Goal: Task Accomplishment & Management: Use online tool/utility

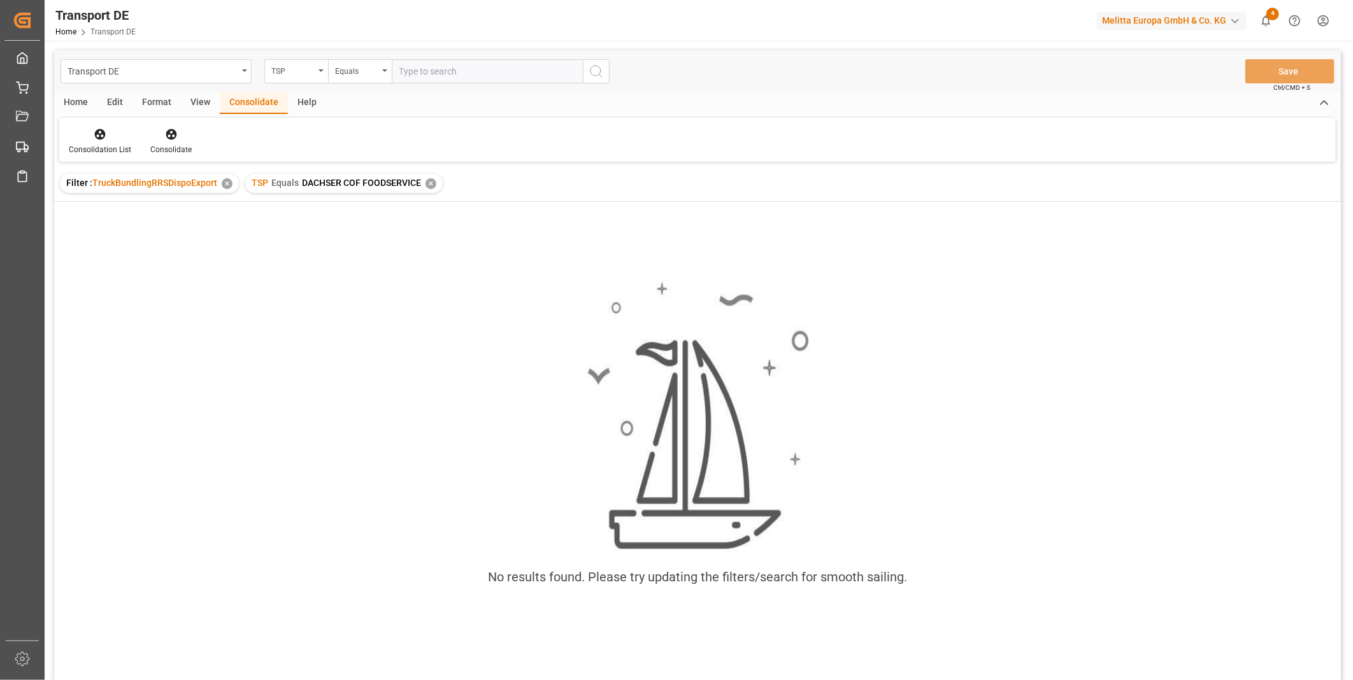
click at [435, 183] on div "TSP Equals DACHSER COF FOODSERVICE ✕" at bounding box center [343, 183] width 197 height 19
click at [424, 176] on div "TSP Equals DACHSER COF FOODSERVICE ✕" at bounding box center [343, 183] width 197 height 19
click at [429, 183] on div "✕" at bounding box center [431, 183] width 11 height 11
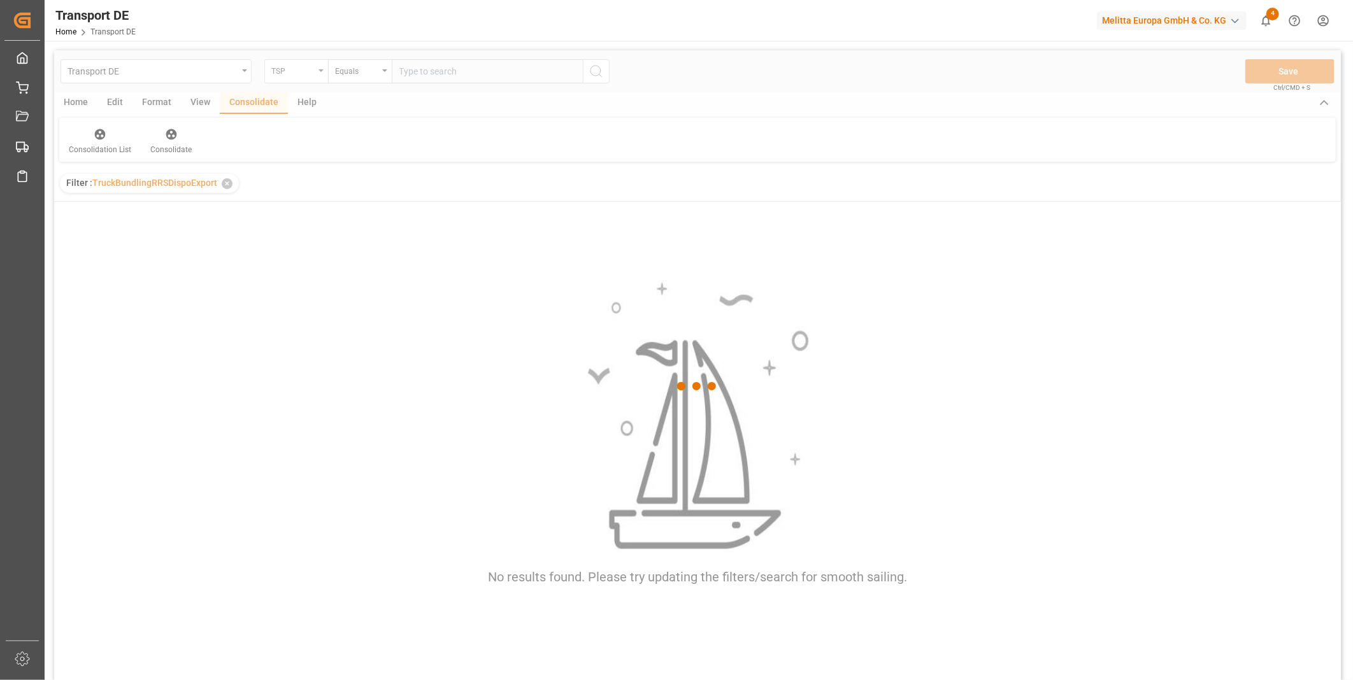
click at [294, 78] on div "TSP" at bounding box center [296, 71] width 64 height 24
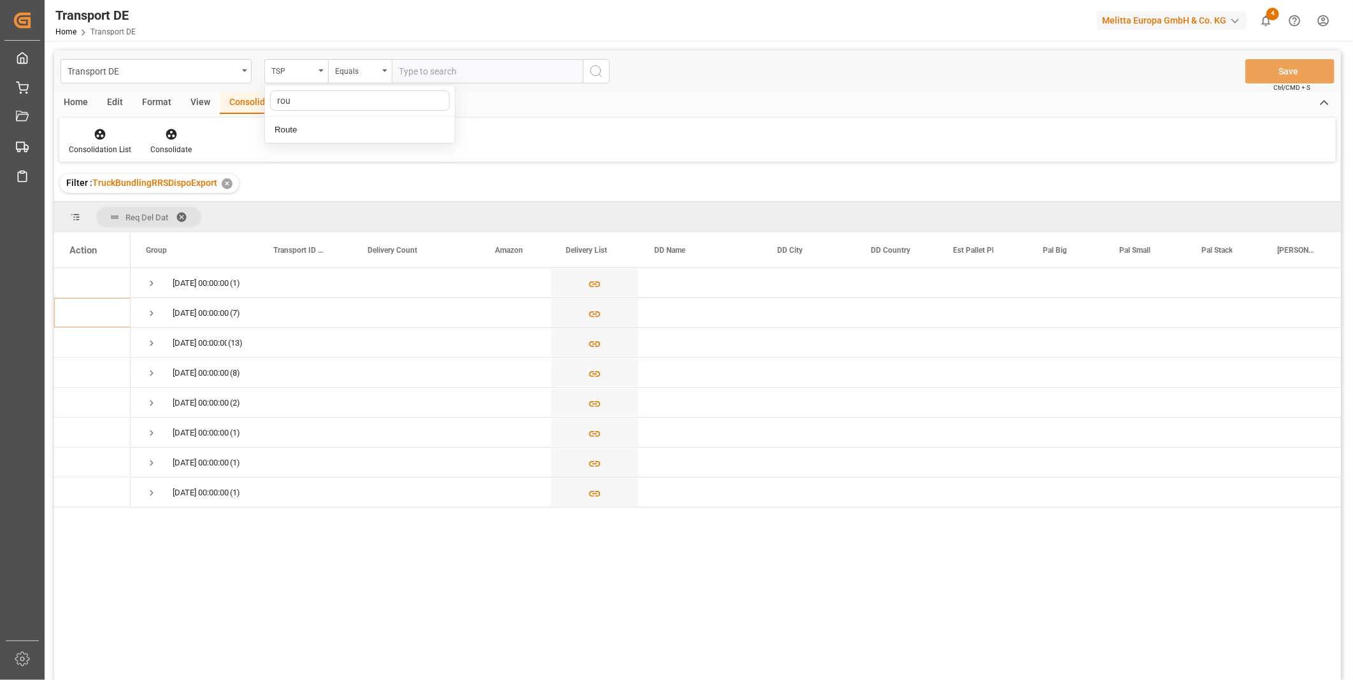
type input "rout"
click at [278, 134] on div "Route" at bounding box center [360, 130] width 190 height 27
click at [346, 67] on div "Equals" at bounding box center [356, 69] width 43 height 15
click at [364, 214] on div "Starts with" at bounding box center [424, 210] width 190 height 27
type input "AT"
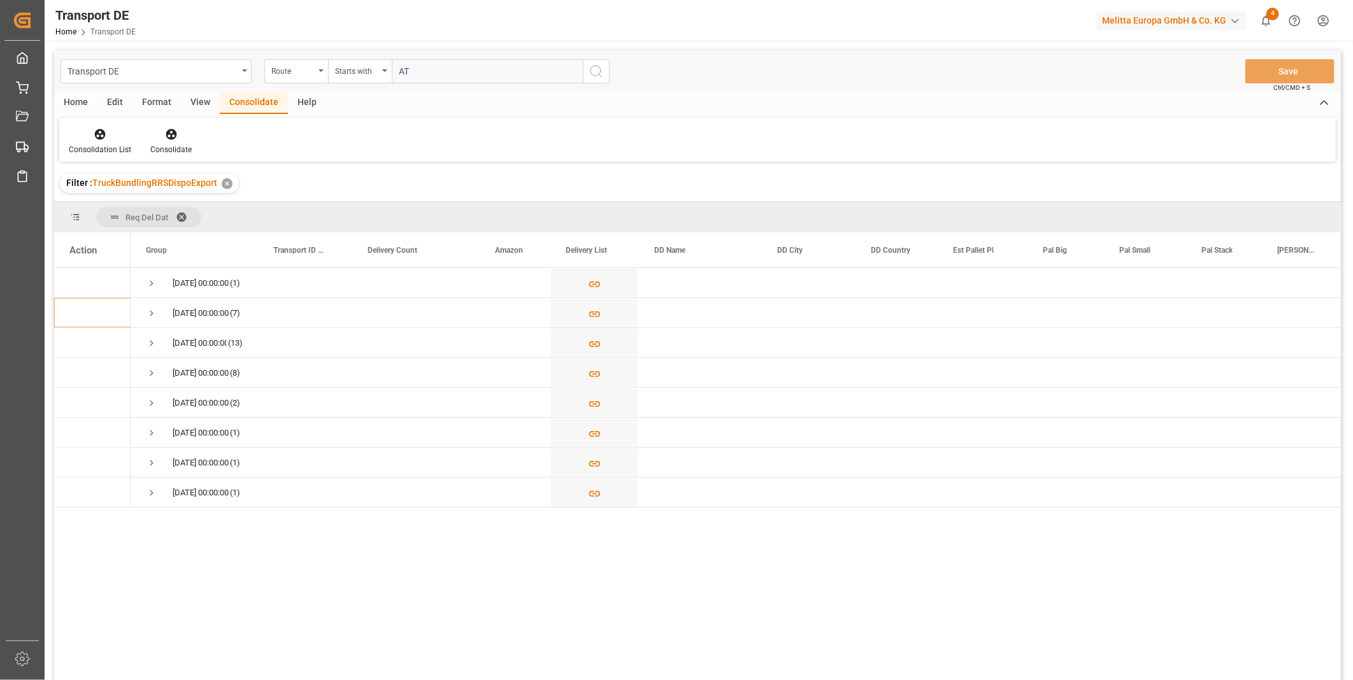
click at [609, 73] on button "search button" at bounding box center [596, 71] width 27 height 24
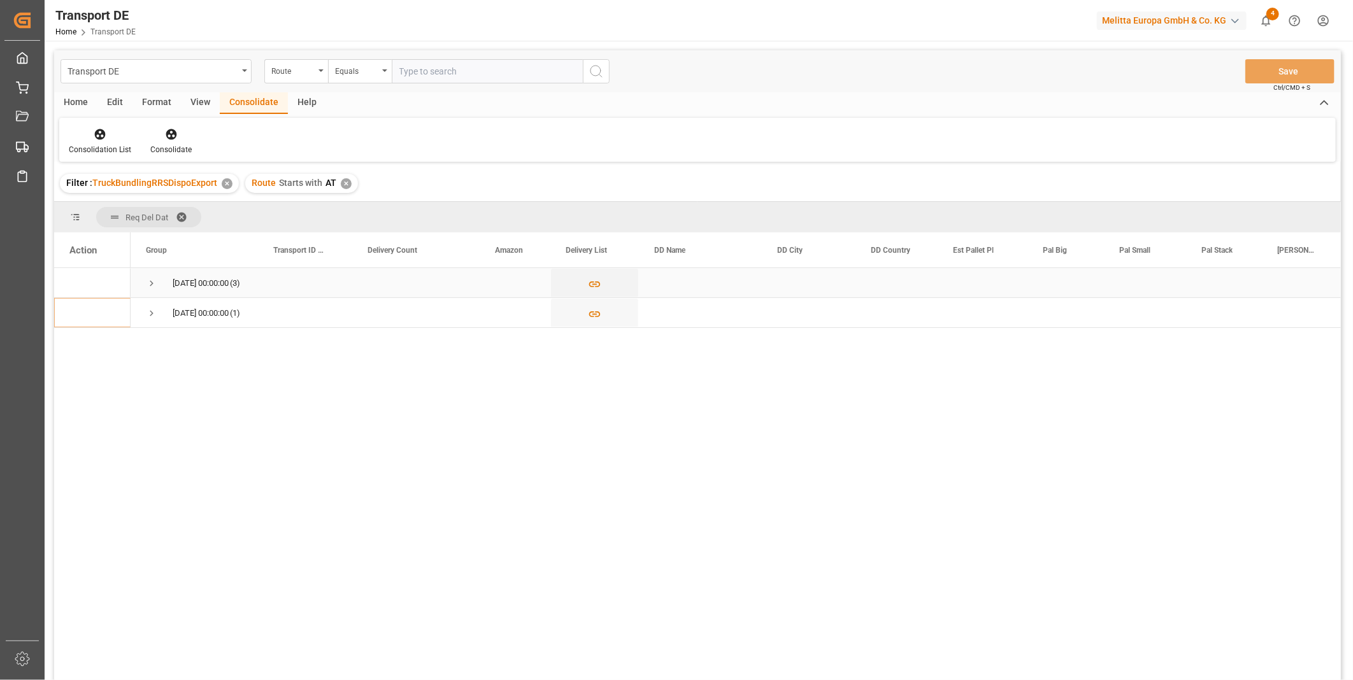
click at [158, 287] on span "[DATE] 00:00:00 (3)" at bounding box center [194, 283] width 97 height 28
click at [152, 309] on span "Press SPACE to select this row." at bounding box center [151, 313] width 11 height 11
click at [153, 283] on span "Press SPACE to select this row." at bounding box center [151, 283] width 11 height 11
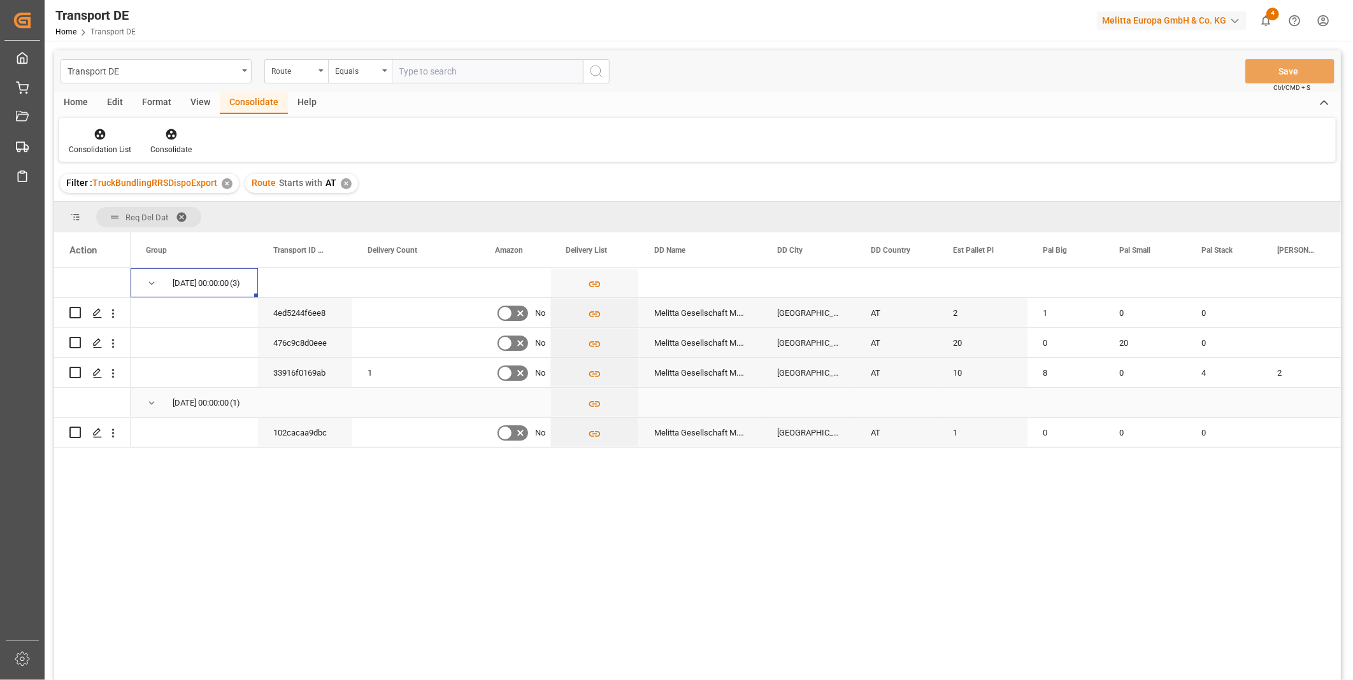
click at [152, 402] on span "Press SPACE to select this row." at bounding box center [151, 403] width 11 height 11
click at [154, 287] on span "Press SPACE to select this row." at bounding box center [151, 283] width 11 height 11
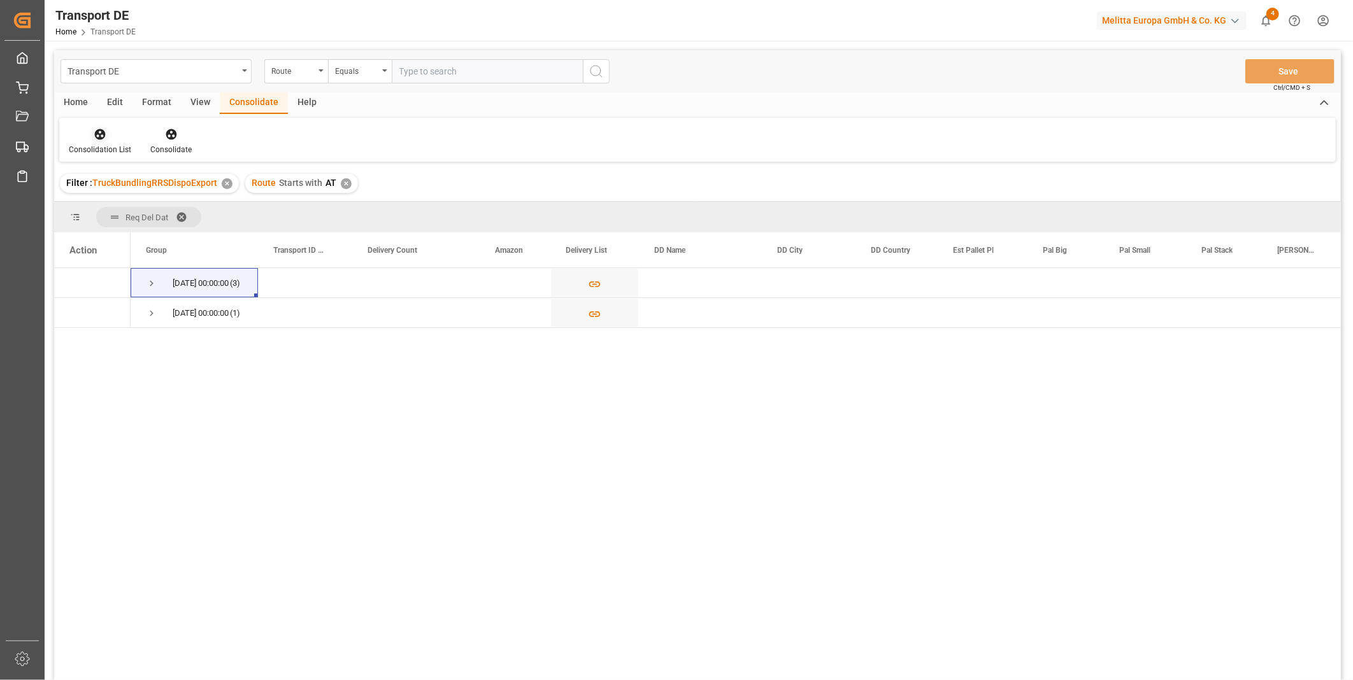
click at [94, 137] on icon at bounding box center [100, 134] width 13 height 13
click at [150, 234] on div "Transport DE Route Equals Save Ctrl/CMD + S Home Edit Format View Consolidate H…" at bounding box center [697, 382] width 1287 height 664
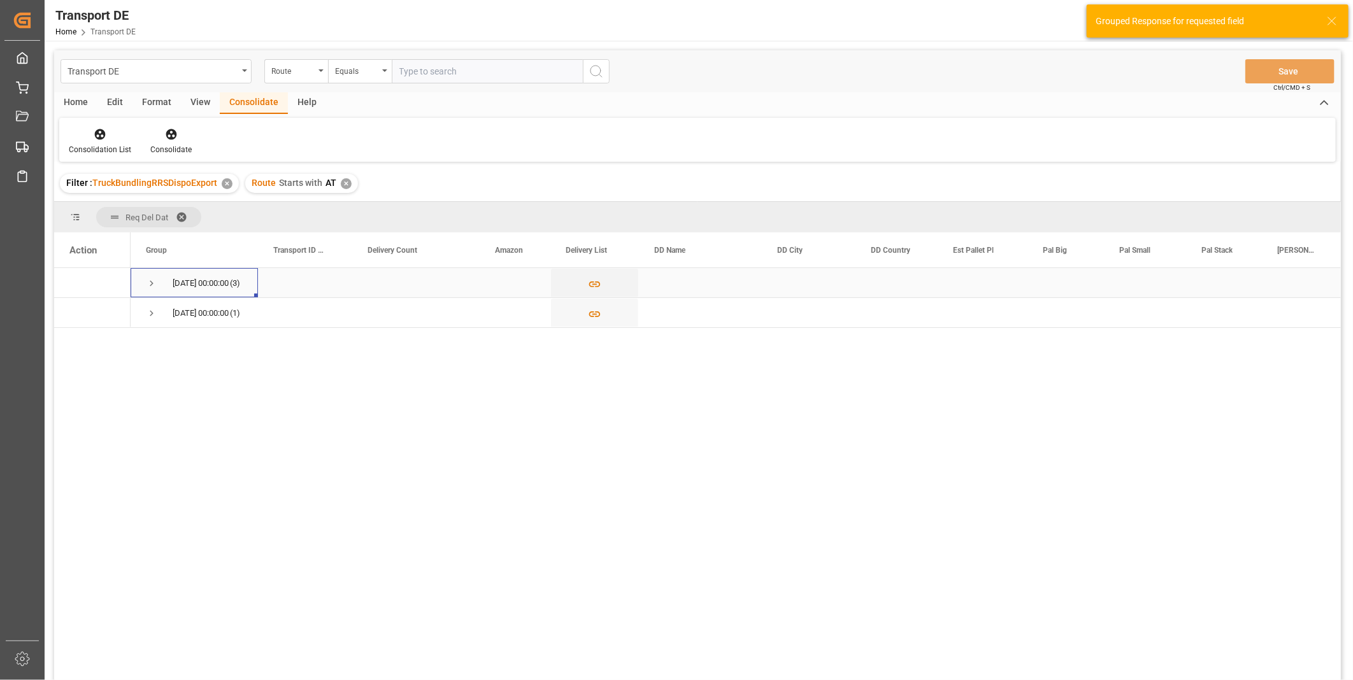
click at [160, 282] on span "[DATE] 00:00:00 (3)" at bounding box center [194, 283] width 97 height 28
click at [90, 157] on div "Consolidation List Consolidate" at bounding box center [697, 140] width 1277 height 44
click at [96, 154] on div "Consolidation List" at bounding box center [100, 149] width 62 height 11
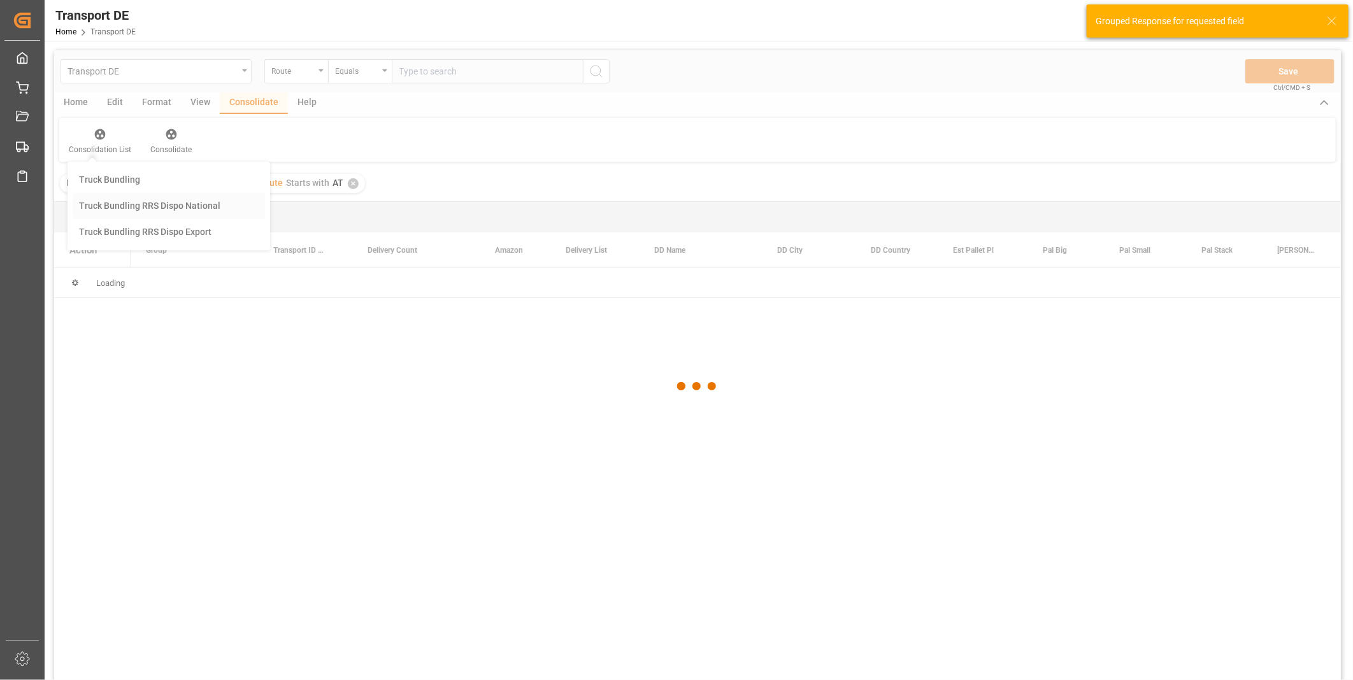
click at [136, 208] on div "Transport DE Route Equals Save Ctrl/CMD + S Home Edit Format View Consolidate H…" at bounding box center [697, 382] width 1287 height 664
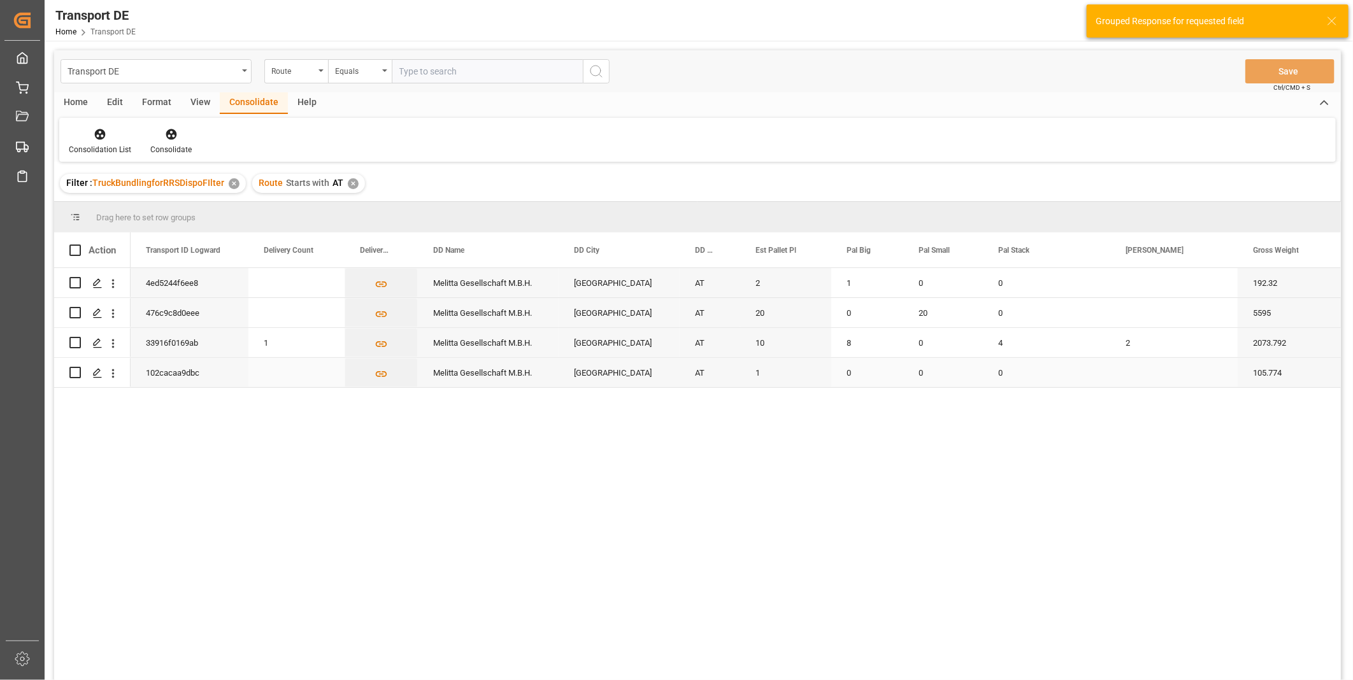
click at [75, 375] on input "Press Space to toggle row selection (unchecked)" at bounding box center [74, 372] width 11 height 11
checkbox input "true"
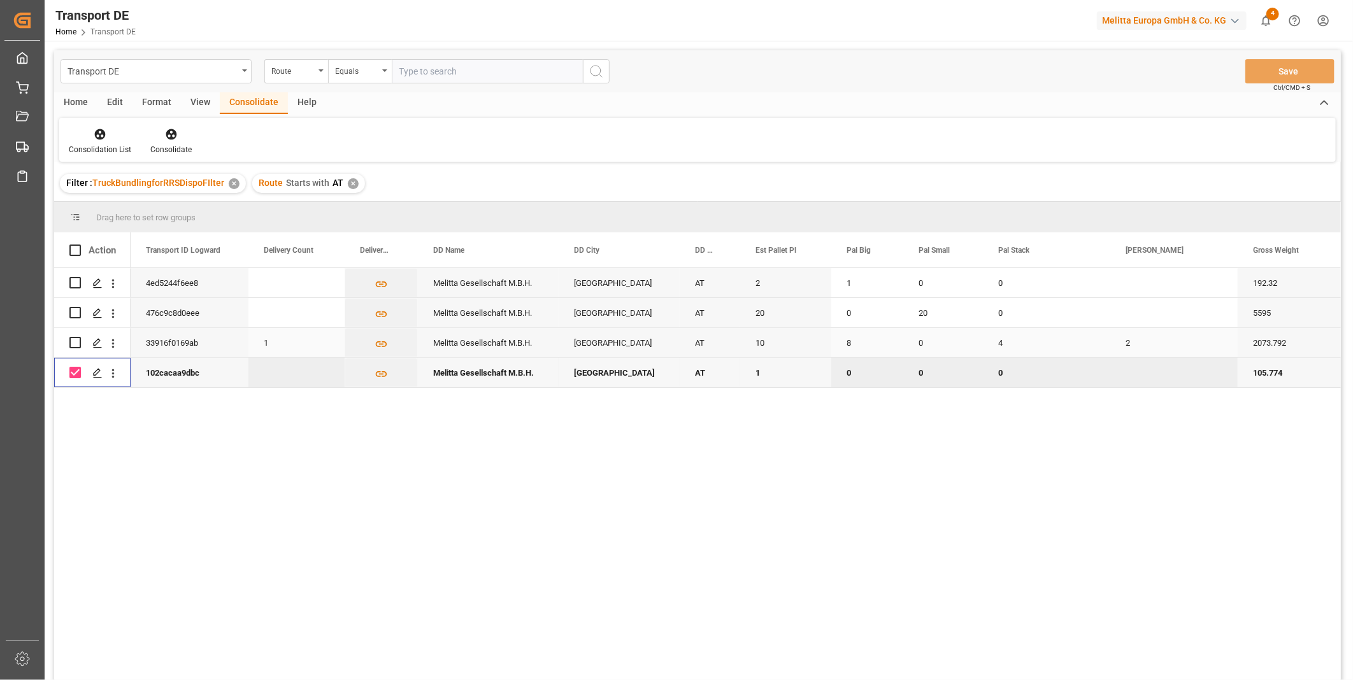
click at [76, 345] on input "Press Space to toggle row selection (unchecked)" at bounding box center [74, 342] width 11 height 11
checkbox input "true"
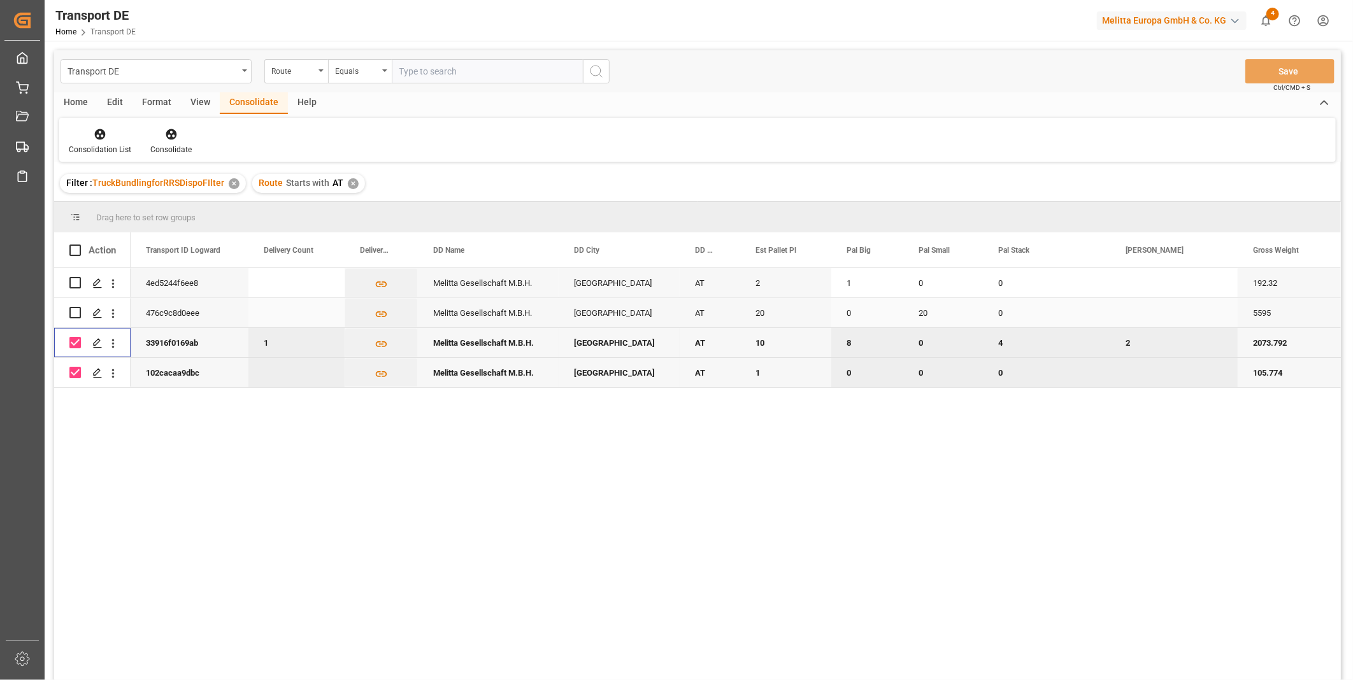
click at [77, 309] on input "Press Space to toggle row selection (unchecked)" at bounding box center [74, 312] width 11 height 11
checkbox input "true"
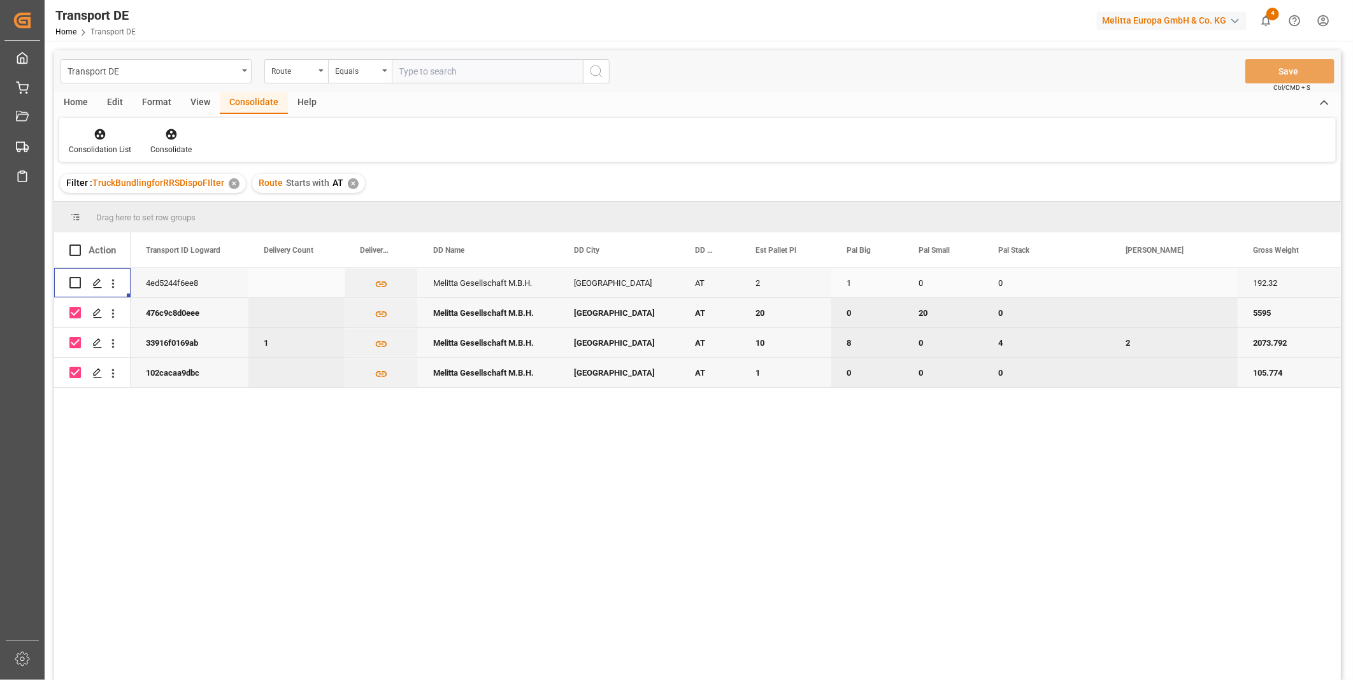
click at [83, 281] on div "Press SPACE to select this row." at bounding box center [92, 283] width 46 height 28
click at [77, 281] on input "Press Space to toggle row selection (unchecked)" at bounding box center [74, 282] width 11 height 11
checkbox input "true"
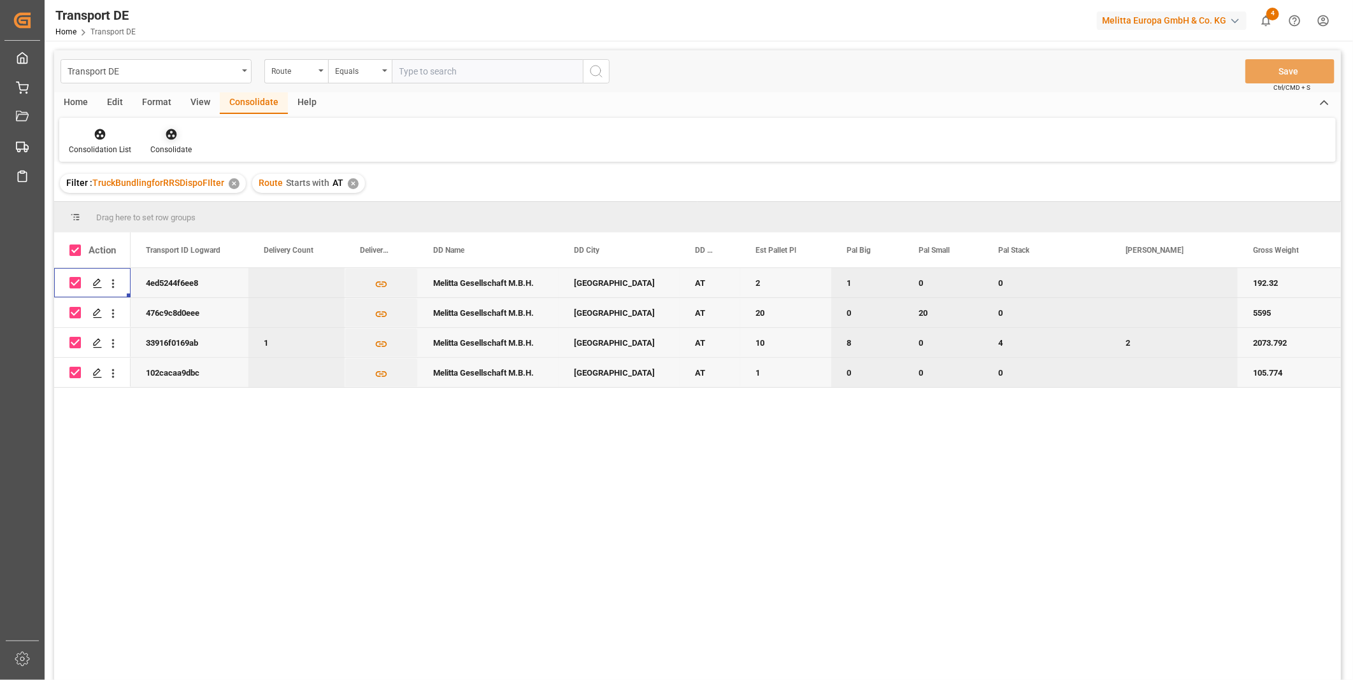
click at [163, 141] on div "Consolidate" at bounding box center [171, 141] width 61 height 28
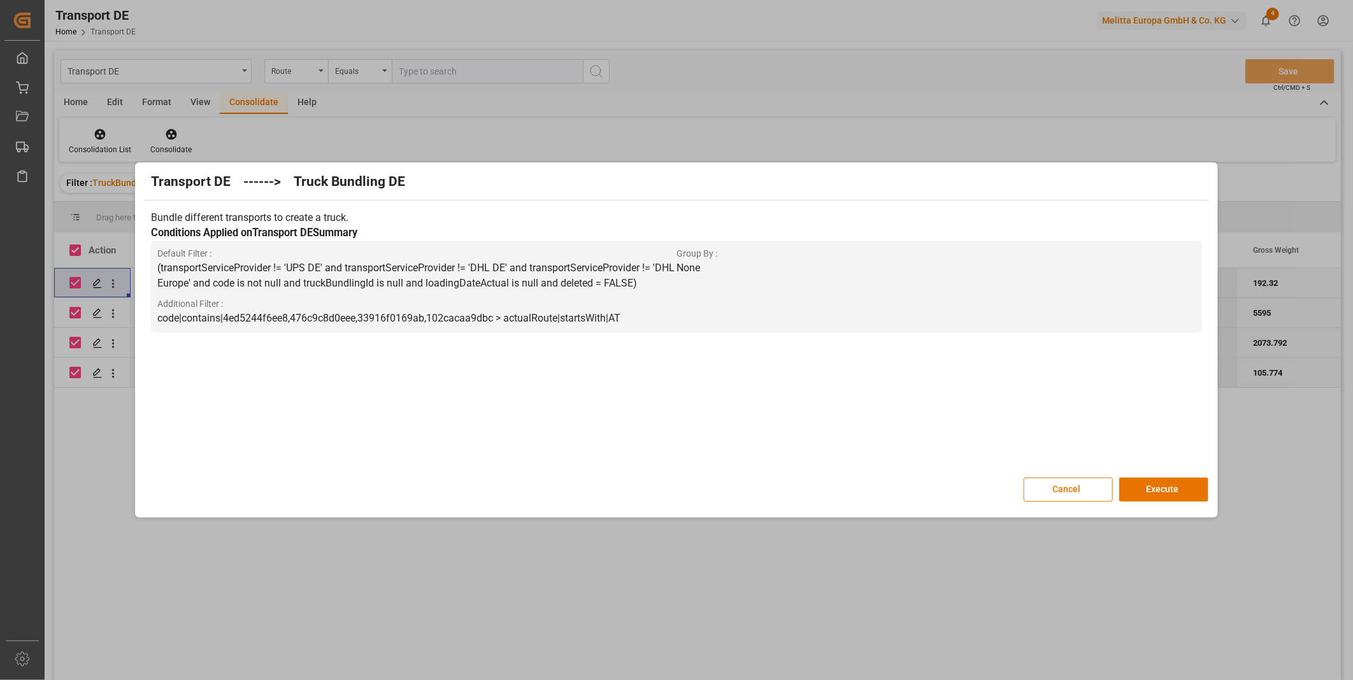
click at [1155, 476] on div "Transport DE ------> Truck Bundling DE Bundle different transports to create a …" at bounding box center [676, 340] width 1076 height 349
click at [1155, 494] on button "Execute" at bounding box center [1163, 490] width 89 height 24
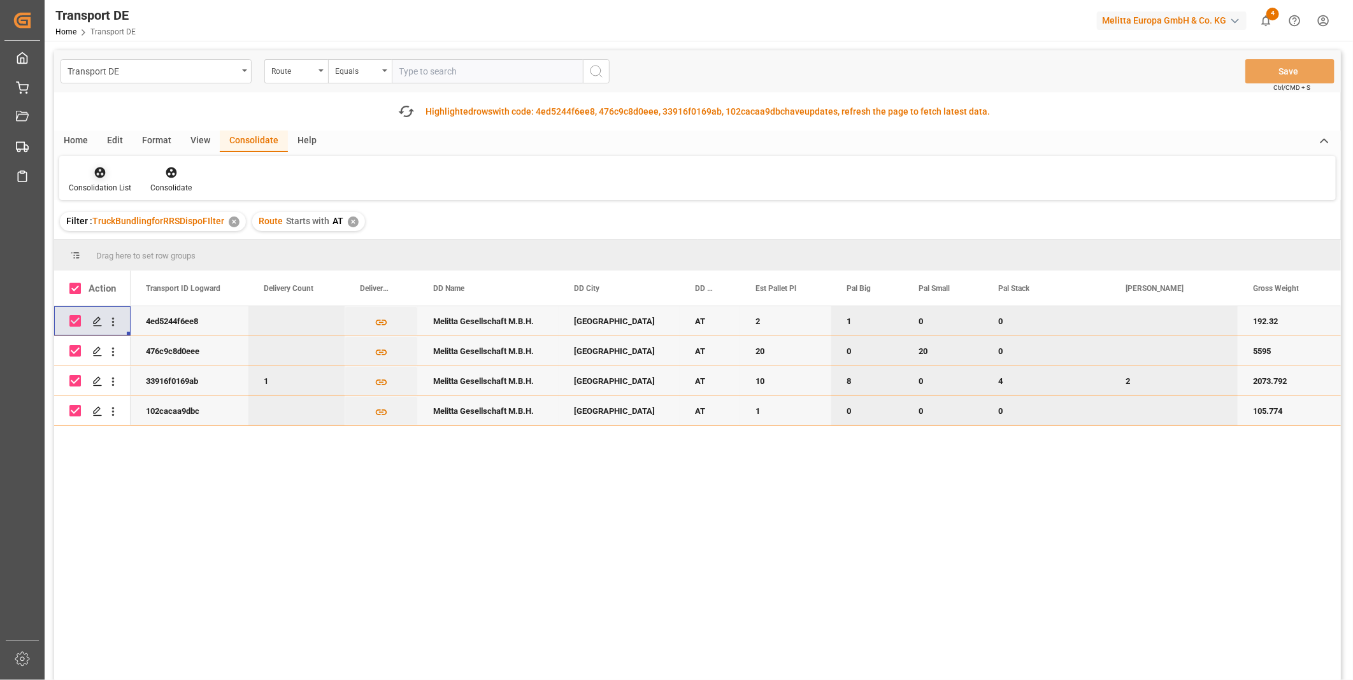
click at [88, 189] on div "Consolidation List" at bounding box center [100, 187] width 62 height 11
click at [154, 272] on div "Transport DE Route Equals Save Ctrl/CMD + S Fetch latest updates Highlighted ro…" at bounding box center [697, 401] width 1287 height 702
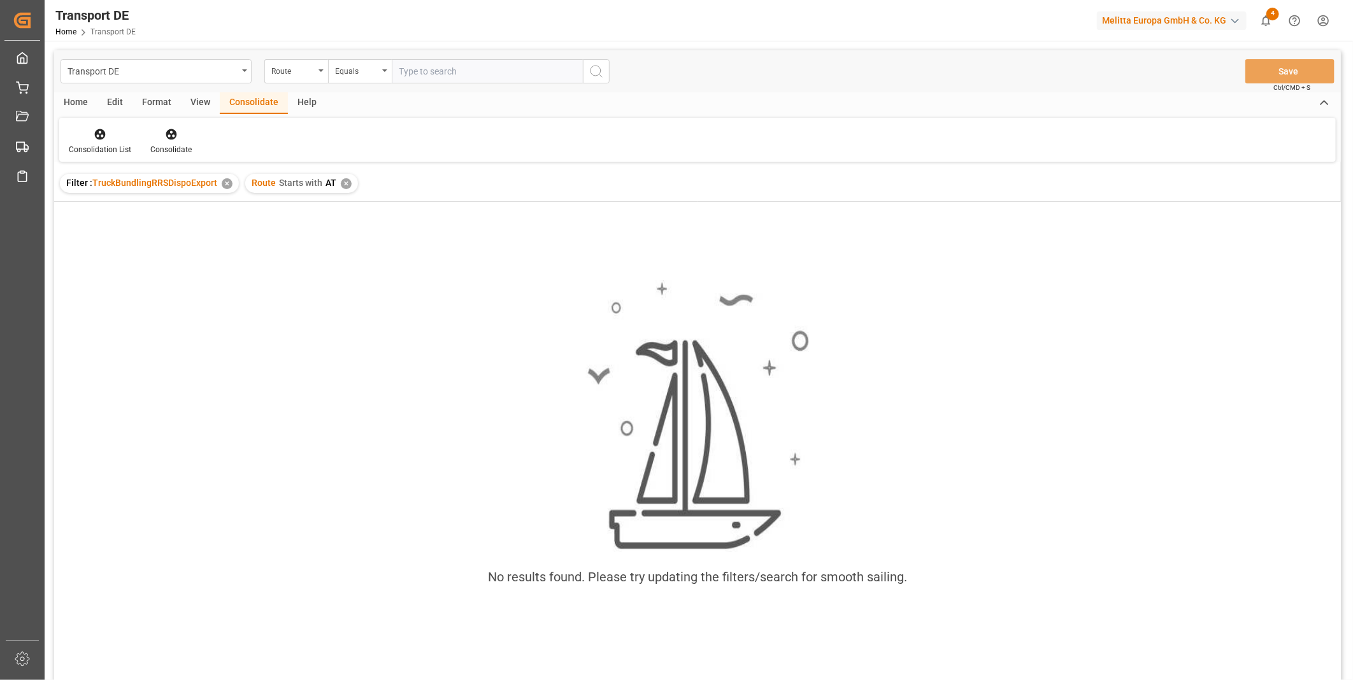
click at [348, 182] on div "✕" at bounding box center [346, 183] width 11 height 11
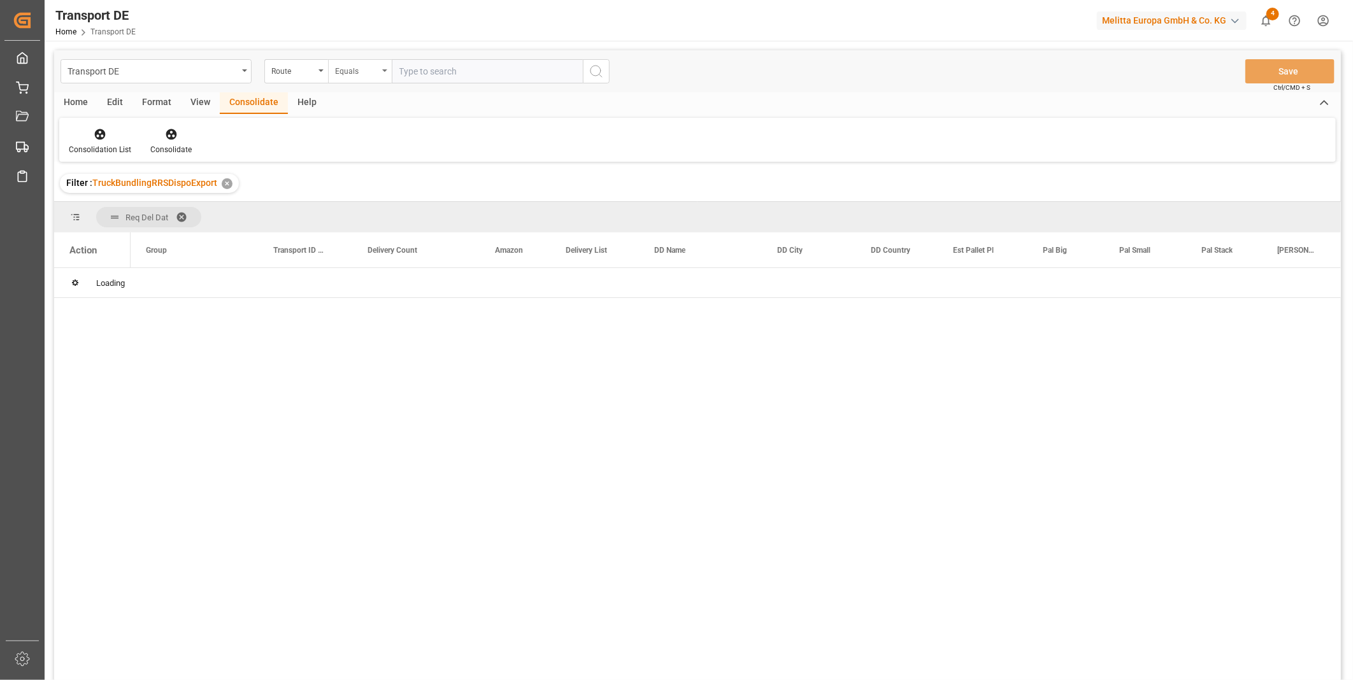
click at [361, 73] on div "Equals" at bounding box center [356, 69] width 43 height 15
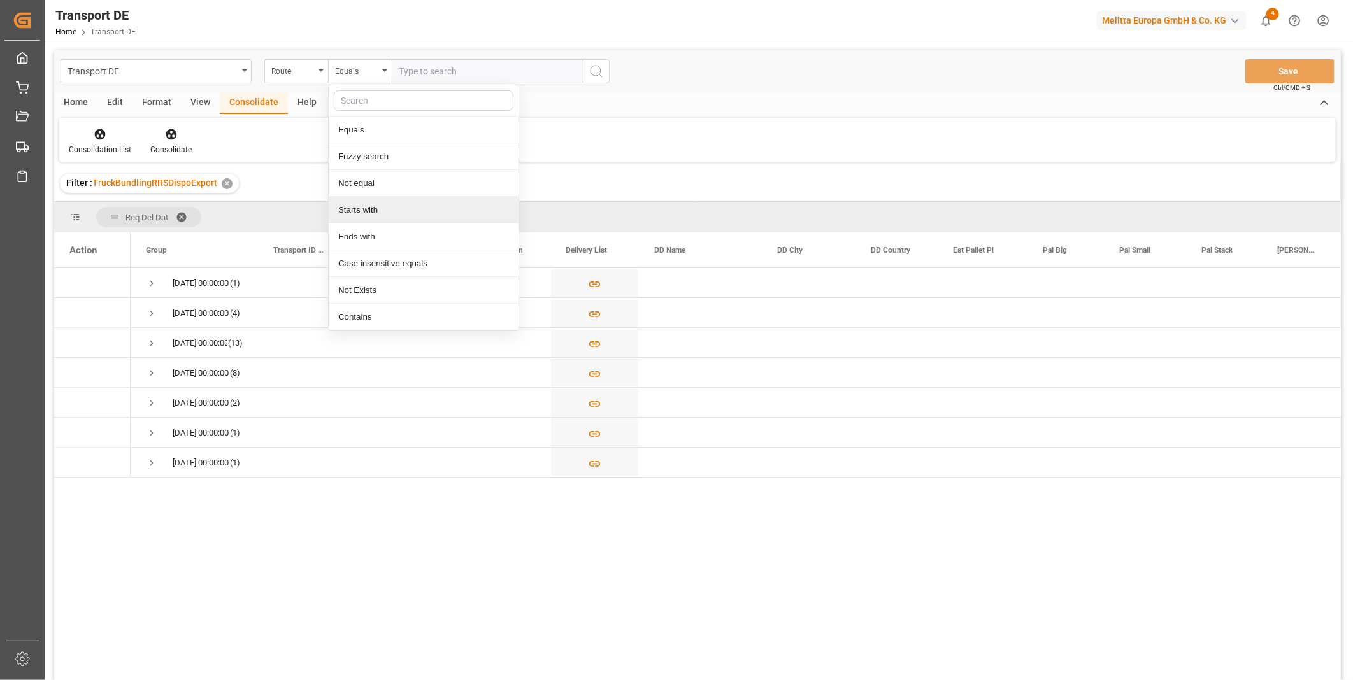
click at [404, 203] on div "Starts with" at bounding box center [424, 210] width 190 height 27
type input "GB"
click at [612, 62] on div "Transport DE Route Starts with GB Save Ctrl/CMD + S" at bounding box center [697, 71] width 1287 height 42
click at [603, 66] on icon "search button" at bounding box center [596, 71] width 15 height 15
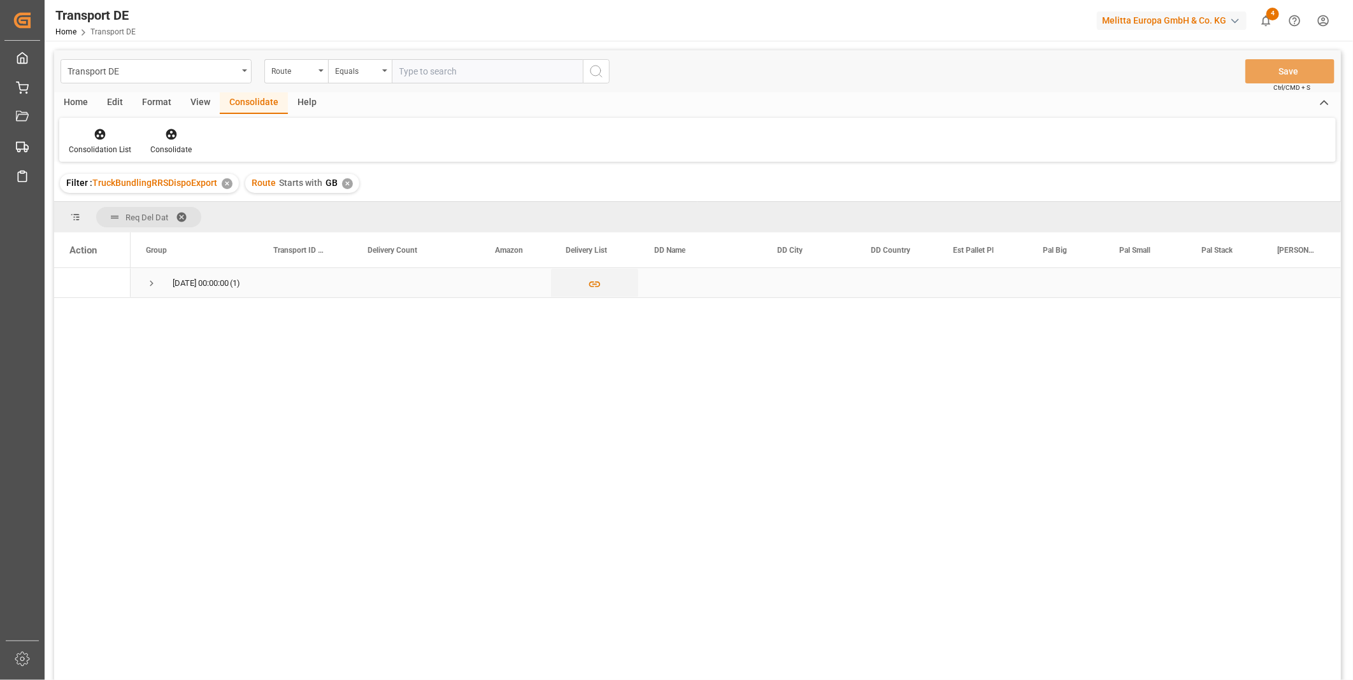
click at [141, 287] on div "[DATE] 00:00:00 (1)" at bounding box center [194, 282] width 127 height 29
click at [151, 284] on span "Press SPACE to select this row." at bounding box center [151, 283] width 11 height 11
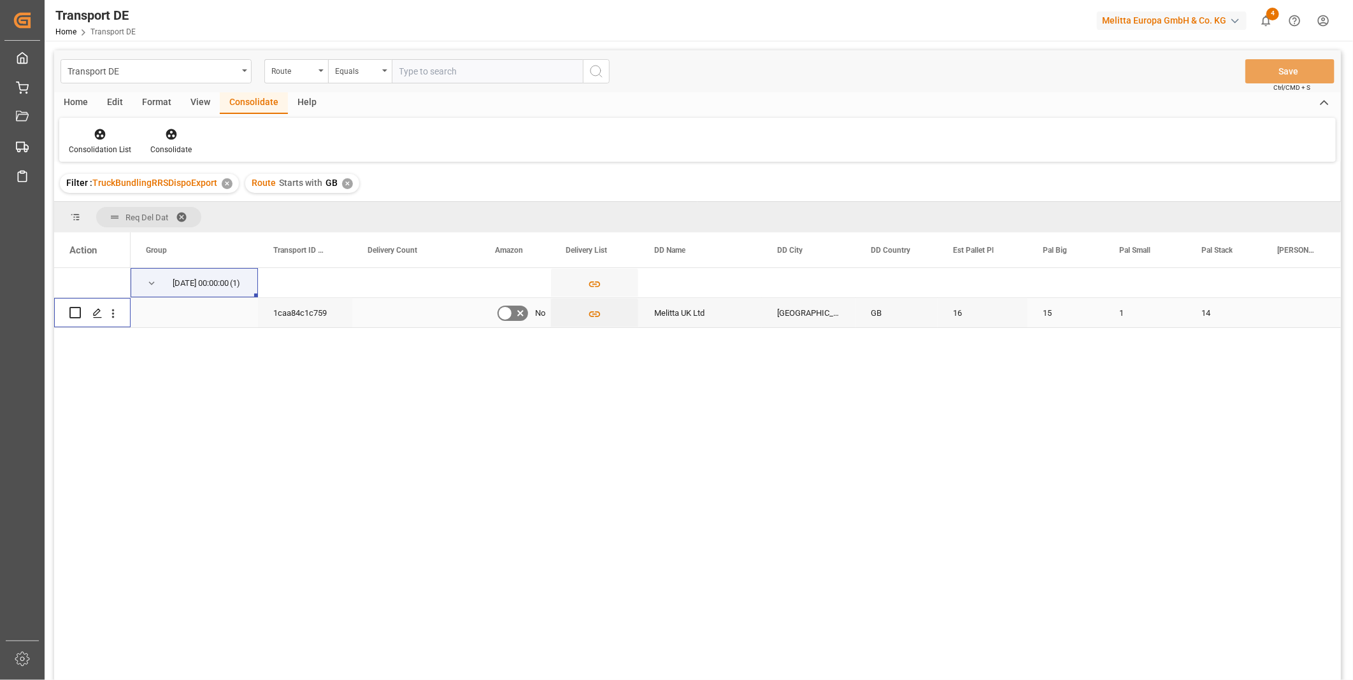
click at [75, 307] on input "Press Space to toggle row selection (unchecked)" at bounding box center [74, 312] width 11 height 11
checkbox input "true"
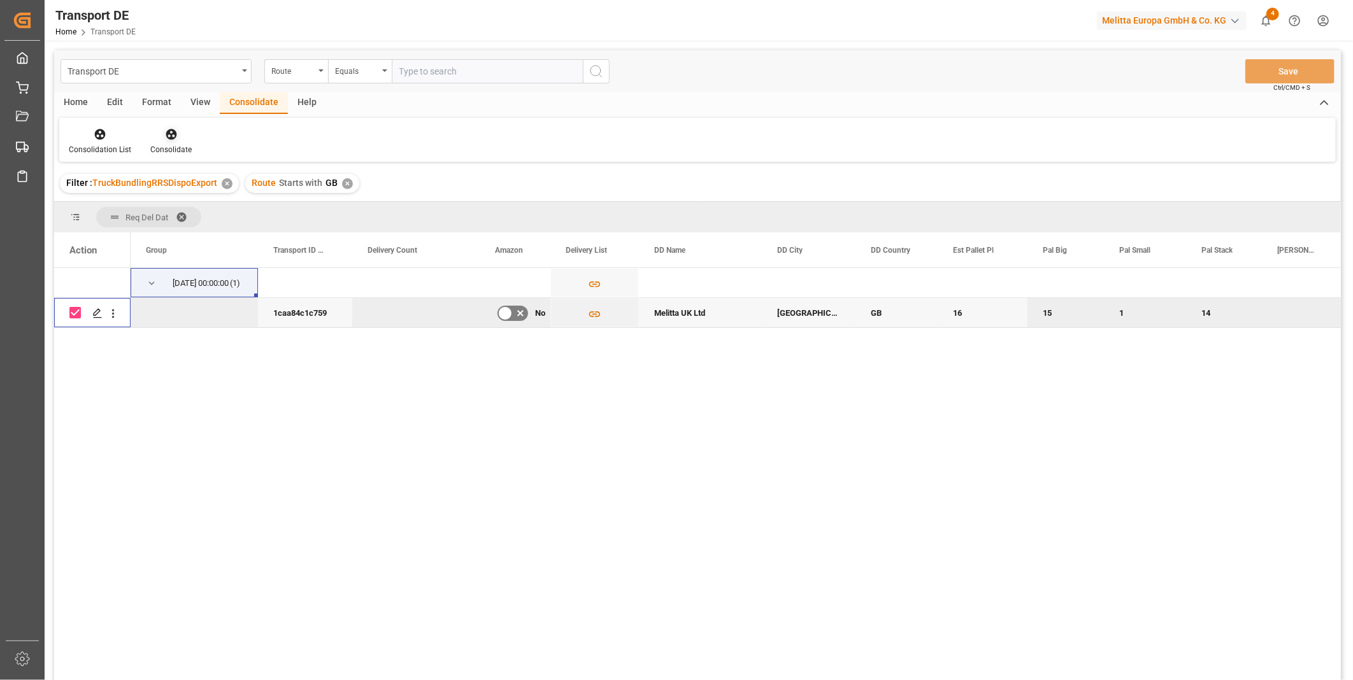
click at [169, 138] on icon at bounding box center [171, 134] width 11 height 11
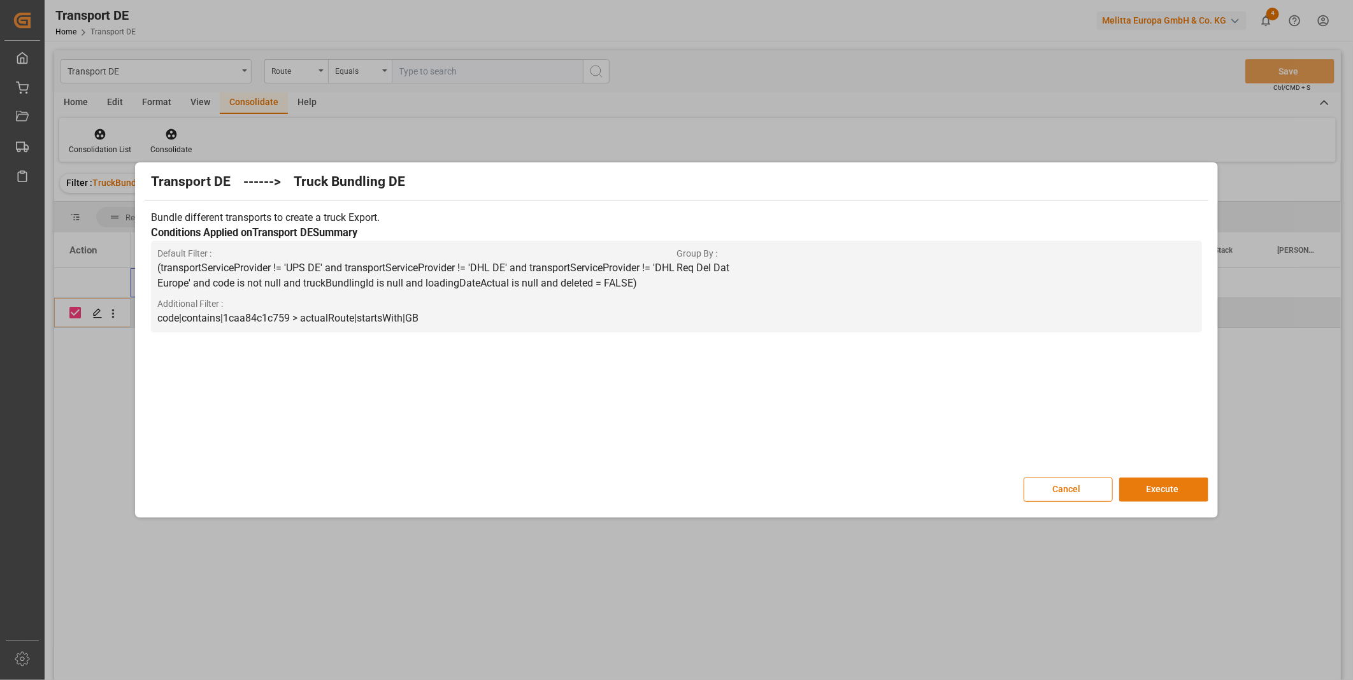
click at [1143, 485] on button "Execute" at bounding box center [1163, 490] width 89 height 24
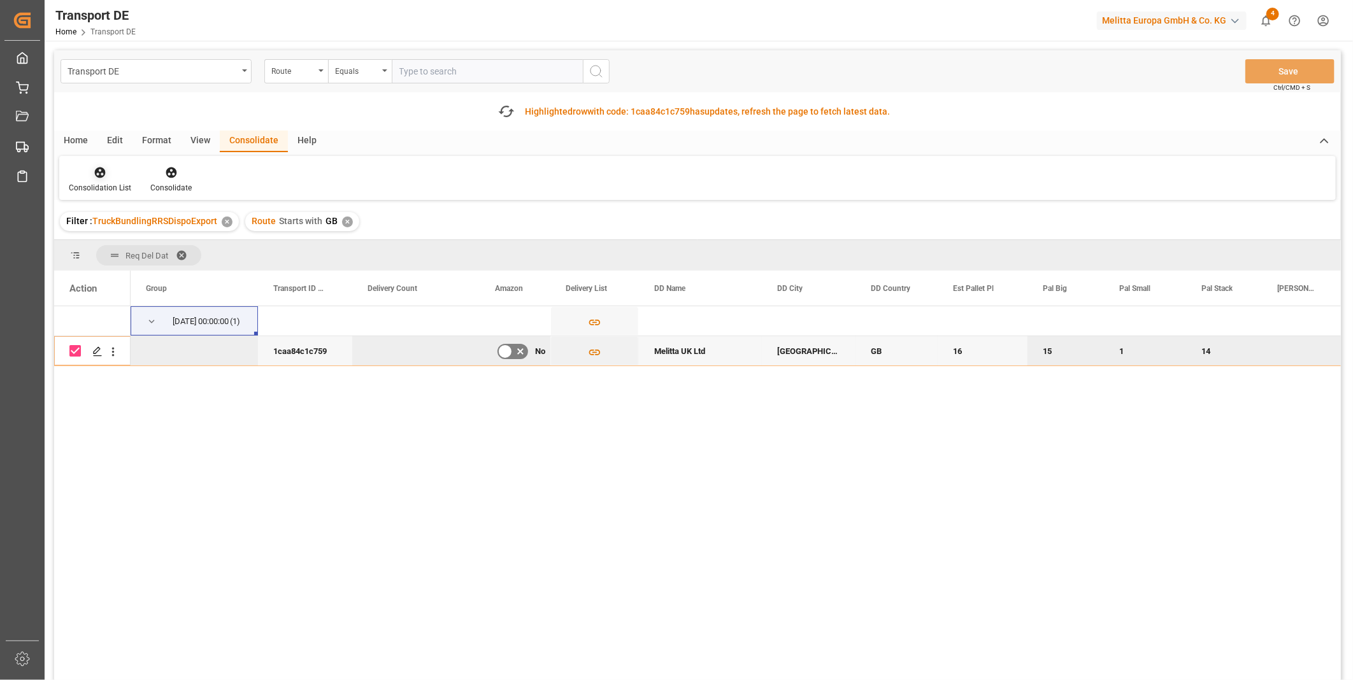
click at [111, 175] on div at bounding box center [100, 172] width 62 height 13
click at [205, 272] on div "Transport DE Route Equals Save Ctrl/CMD + S Fetch latest updates Highlighted ro…" at bounding box center [697, 401] width 1287 height 702
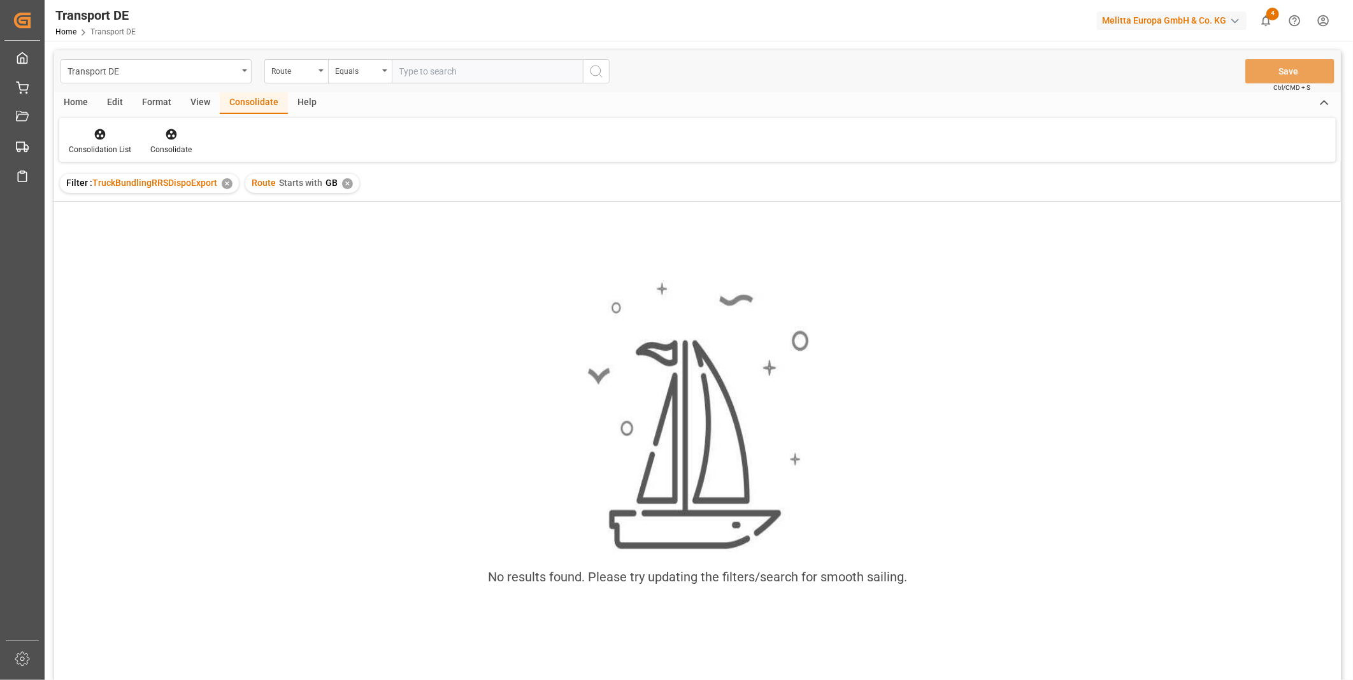
click at [345, 185] on div "✕" at bounding box center [347, 183] width 11 height 11
